Goal: Check status: Check status

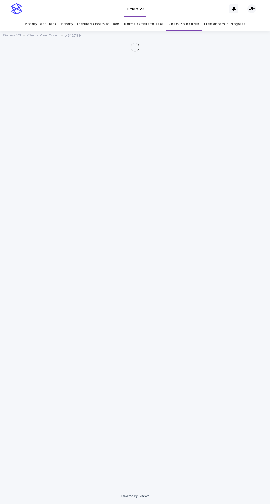
scroll to position [17, 0]
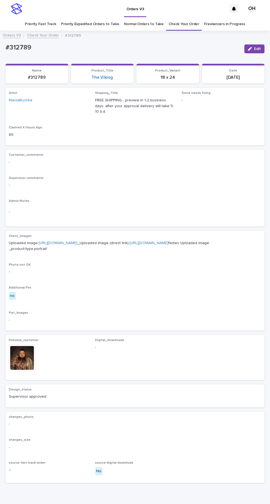
click at [189, 18] on link "Check Your Order" at bounding box center [184, 24] width 31 height 13
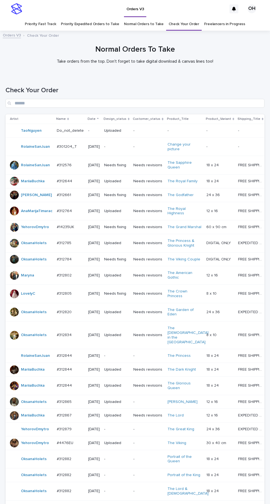
scroll to position [60, 0]
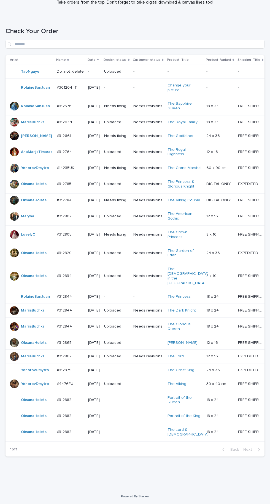
click at [78, 402] on p at bounding box center [70, 399] width 27 height 5
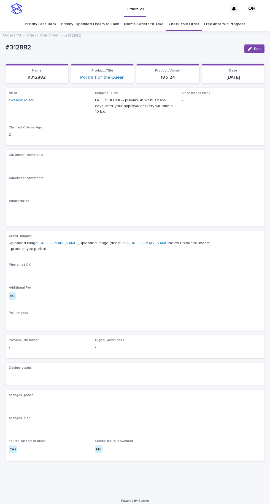
click at [78, 241] on link "[URL][DOMAIN_NAME]" at bounding box center [58, 243] width 39 height 4
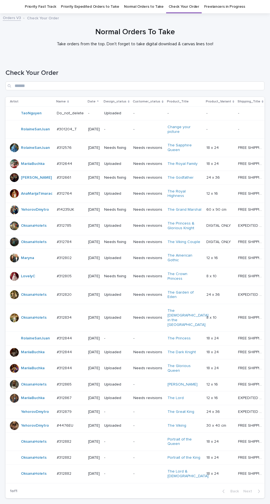
scroll to position [60, 0]
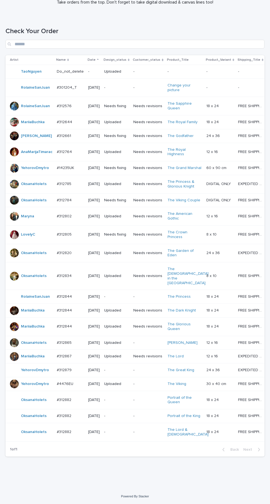
click at [76, 423] on td "#312882 #312882" at bounding box center [70, 416] width 31 height 14
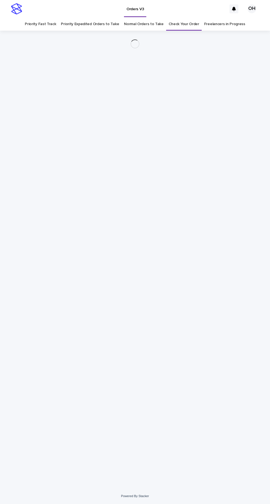
scroll to position [17, 0]
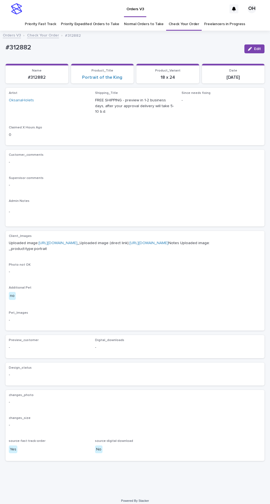
click at [78, 241] on link "[URL][DOMAIN_NAME]" at bounding box center [58, 243] width 39 height 4
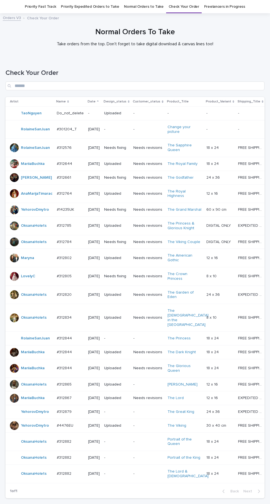
scroll to position [60, 0]
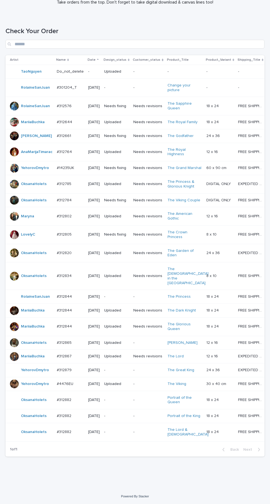
click at [71, 441] on td "#312882 #312882" at bounding box center [70, 432] width 31 height 18
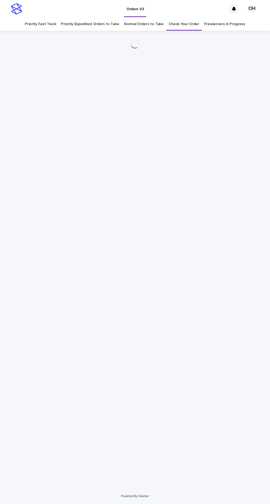
scroll to position [17, 0]
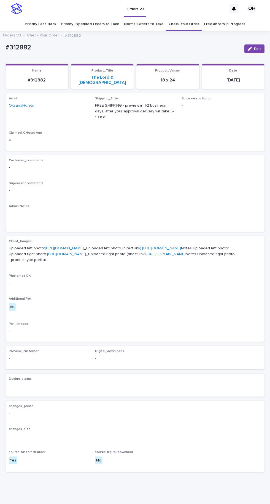
click at [84, 246] on link "[URL][DOMAIN_NAME]" at bounding box center [64, 248] width 39 height 4
click at [86, 256] on link "[URL][DOMAIN_NAME]" at bounding box center [66, 254] width 39 height 4
click at [84, 246] on link "[URL][DOMAIN_NAME]" at bounding box center [64, 248] width 39 height 4
